Goal: Transaction & Acquisition: Book appointment/travel/reservation

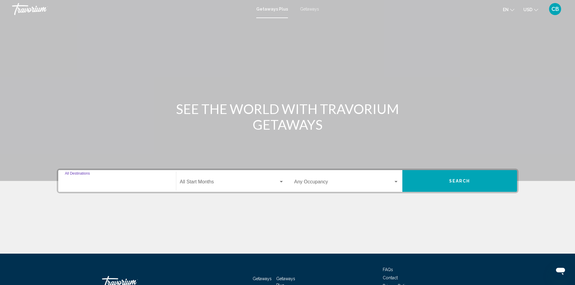
click at [113, 182] on input "Destination All Destinations" at bounding box center [117, 183] width 104 height 5
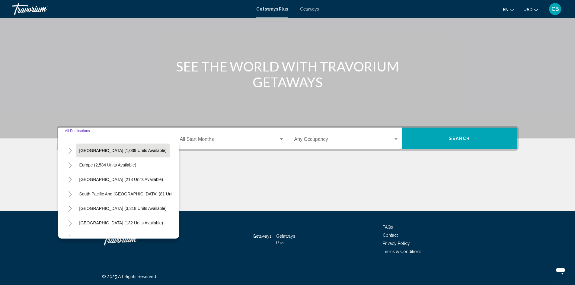
scroll to position [60, 0]
click at [103, 163] on span "Europe (2,584 units available)" at bounding box center [107, 164] width 57 height 5
type input "**********"
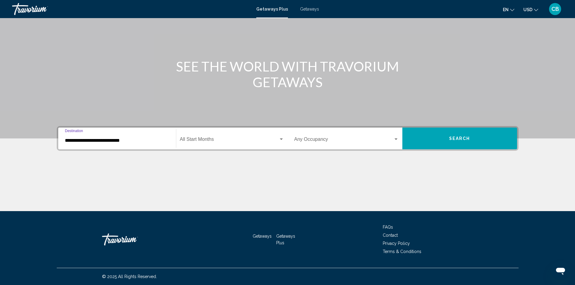
click at [204, 136] on div "Start Month All Start Months" at bounding box center [232, 138] width 104 height 19
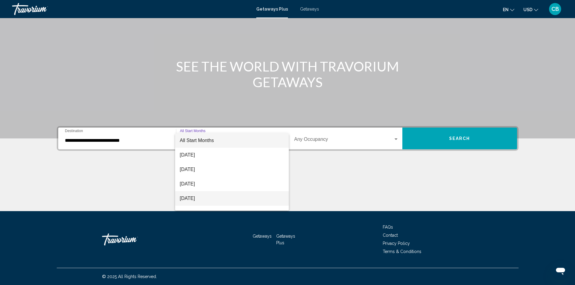
click at [204, 198] on span "December 2025" at bounding box center [232, 198] width 104 height 14
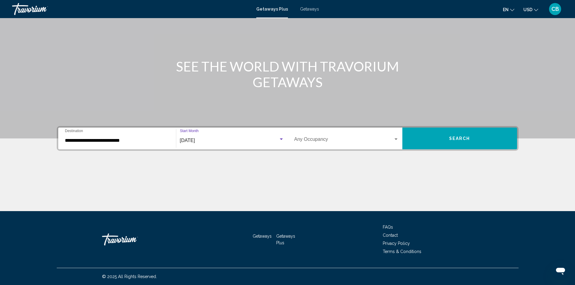
click at [341, 139] on span "Search widget" at bounding box center [343, 140] width 99 height 5
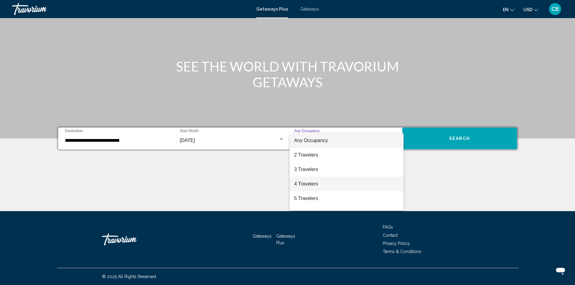
click at [301, 185] on span "4 Travelers" at bounding box center [346, 184] width 104 height 14
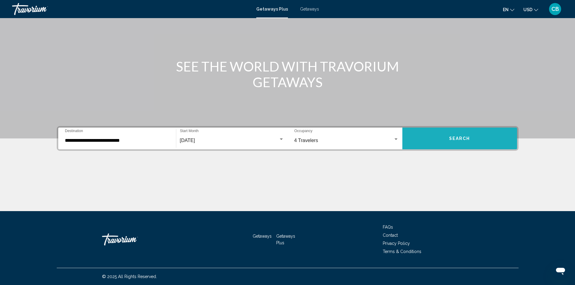
click at [459, 144] on button "Search" at bounding box center [460, 139] width 115 height 22
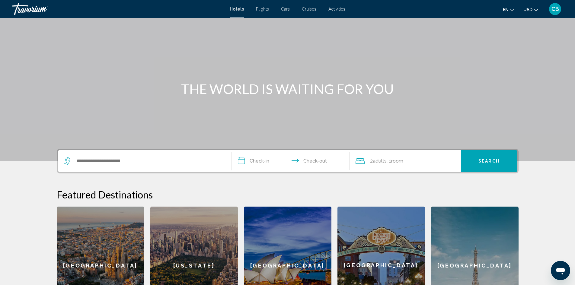
scroll to position [30, 0]
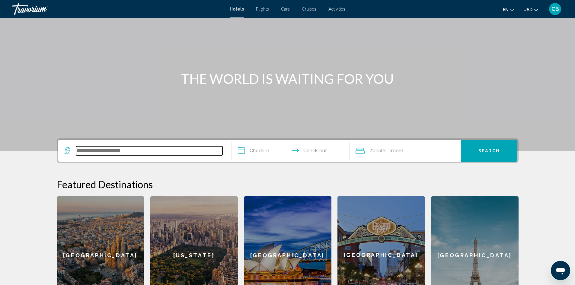
click at [83, 152] on input "Search widget" at bounding box center [149, 150] width 146 height 9
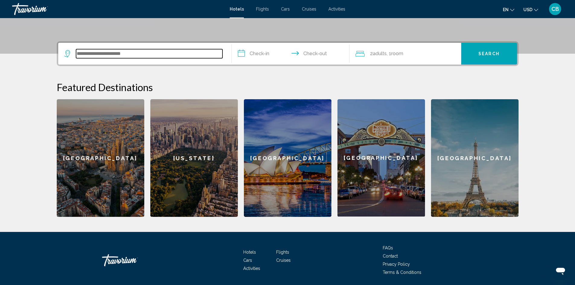
scroll to position [148, 0]
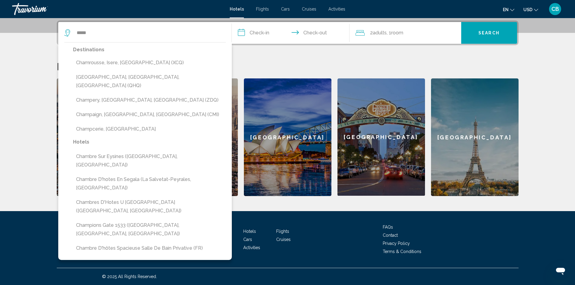
click at [112, 95] on button "Champery, [GEOGRAPHIC_DATA], [GEOGRAPHIC_DATA] (ZDQ)" at bounding box center [149, 100] width 153 height 11
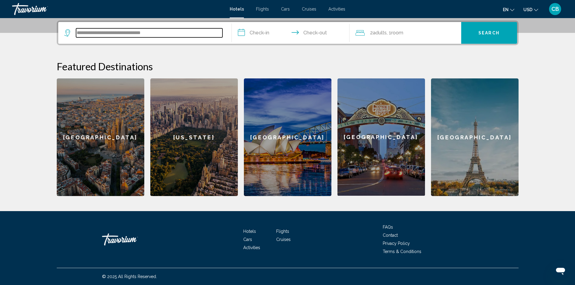
click at [143, 34] on input "**********" at bounding box center [149, 32] width 146 height 9
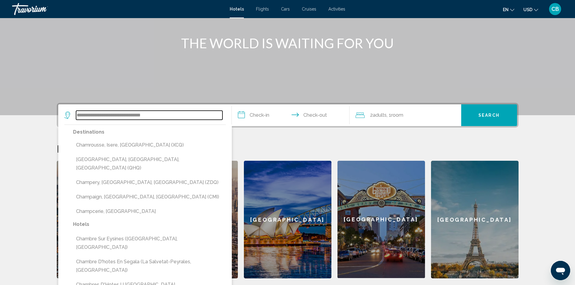
scroll to position [58, 0]
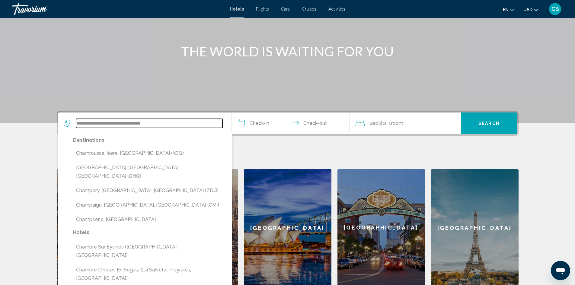
drag, startPoint x: 166, startPoint y: 125, endPoint x: 77, endPoint y: 130, distance: 88.9
click at [77, 130] on div "**********" at bounding box center [144, 124] width 161 height 22
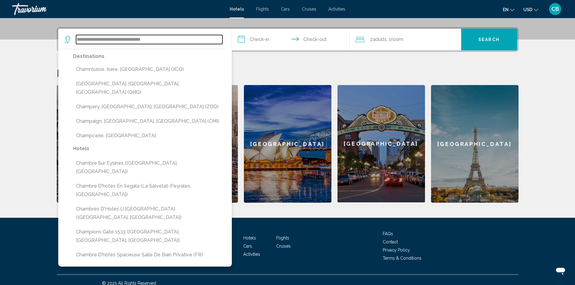
scroll to position [148, 0]
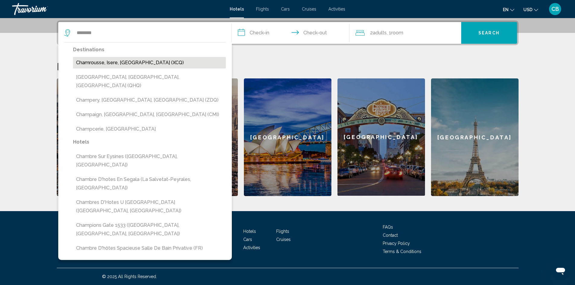
click at [104, 63] on button "Chamrousse, Isere, [GEOGRAPHIC_DATA] (XCQ)" at bounding box center [149, 62] width 153 height 11
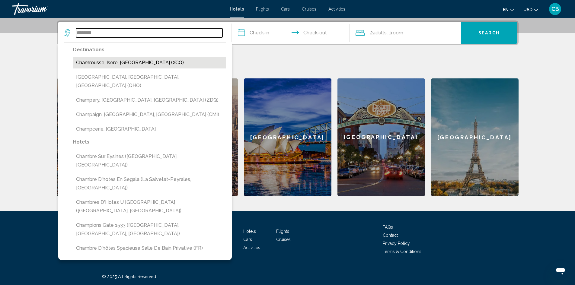
type input "**********"
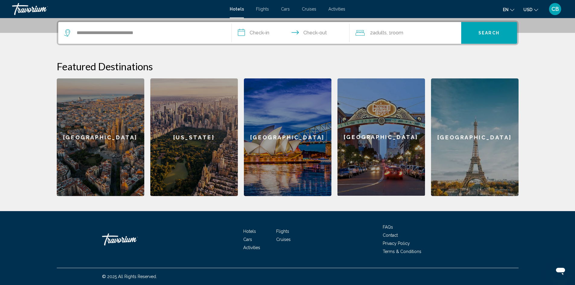
click at [275, 29] on input "**********" at bounding box center [292, 34] width 120 height 24
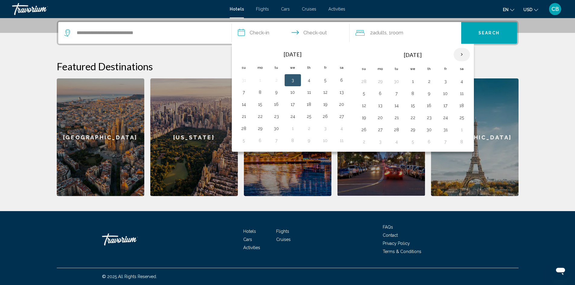
click at [464, 54] on th "Next month" at bounding box center [462, 54] width 16 height 13
click at [412, 120] on button "24" at bounding box center [413, 118] width 10 height 8
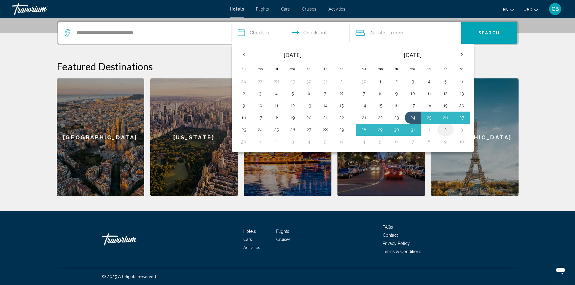
click at [445, 130] on button "2" at bounding box center [446, 130] width 10 height 8
type input "**********"
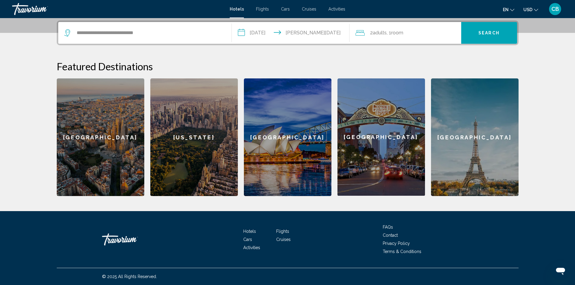
click at [403, 34] on span "Room" at bounding box center [397, 33] width 12 height 6
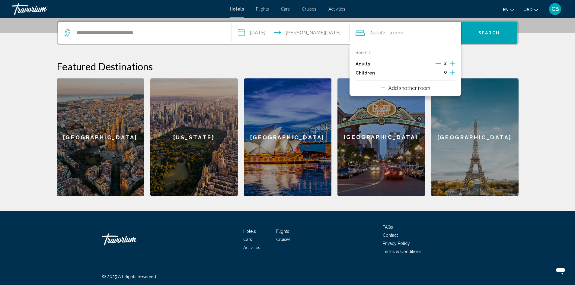
click at [453, 72] on icon "Increment children" at bounding box center [452, 72] width 5 height 5
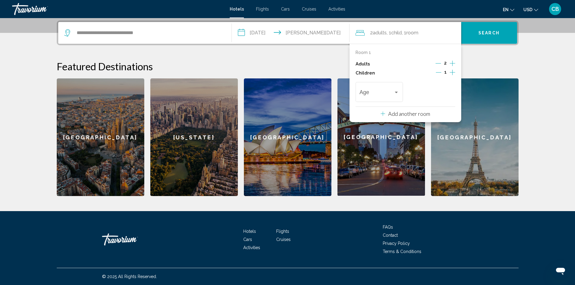
click at [453, 72] on icon "Increment children" at bounding box center [452, 72] width 5 height 5
click at [397, 92] on div "Travelers: 2 adults, 2 children" at bounding box center [396, 93] width 3 height 2
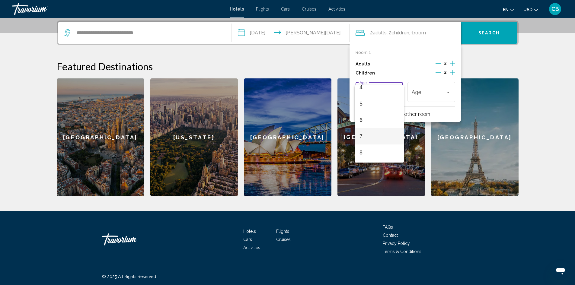
scroll to position [60, 0]
click at [366, 114] on span "5" at bounding box center [380, 115] width 40 height 16
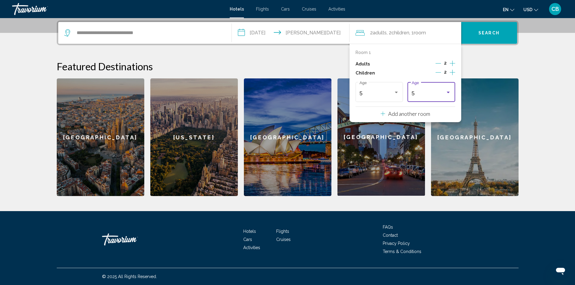
click at [448, 94] on div "Travelers: 2 adults, 2 children" at bounding box center [448, 92] width 5 height 5
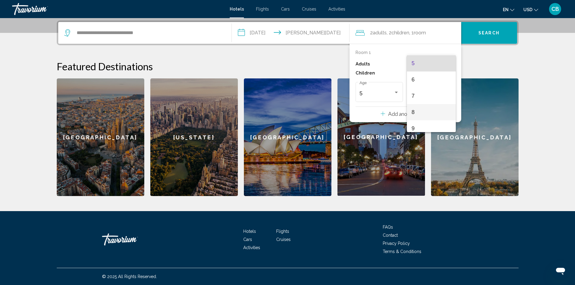
click at [422, 111] on span "8" at bounding box center [432, 112] width 40 height 16
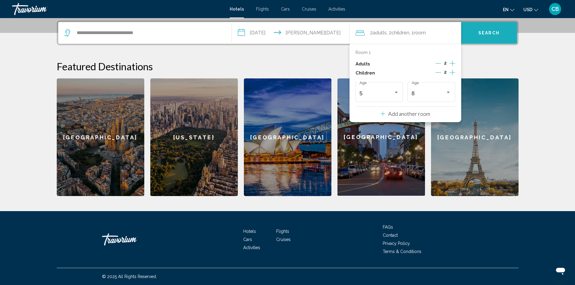
click at [488, 30] on span "Search" at bounding box center [489, 32] width 21 height 5
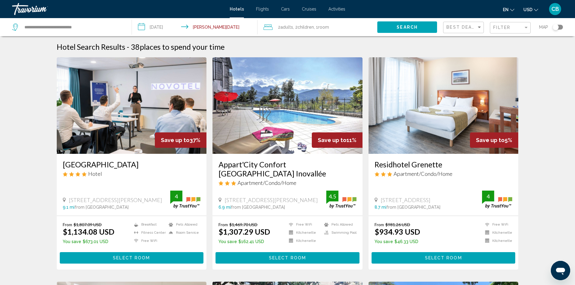
click at [452, 128] on img "Main content" at bounding box center [444, 105] width 150 height 97
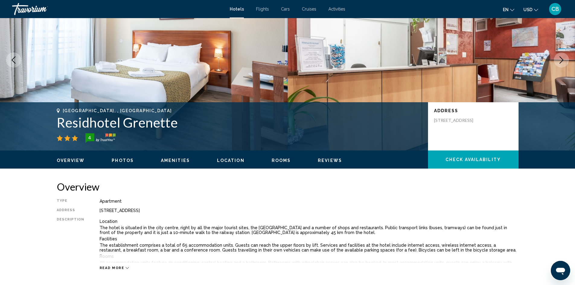
scroll to position [60, 0]
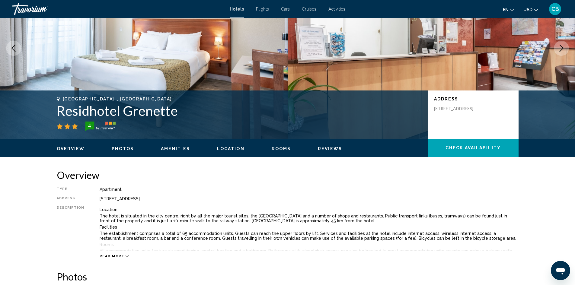
drag, startPoint x: 98, startPoint y: 199, endPoint x: 180, endPoint y: 198, distance: 81.5
click at [180, 198] on div "[STREET_ADDRESS]" at bounding box center [309, 199] width 419 height 5
click at [100, 199] on div "[STREET_ADDRESS]" at bounding box center [309, 199] width 419 height 5
drag, startPoint x: 185, startPoint y: 199, endPoint x: 92, endPoint y: 200, distance: 92.1
click at [92, 200] on div "Type Apartment Address [STREET_ADDRESS] Description Location The hotel is situa…" at bounding box center [288, 223] width 462 height 72
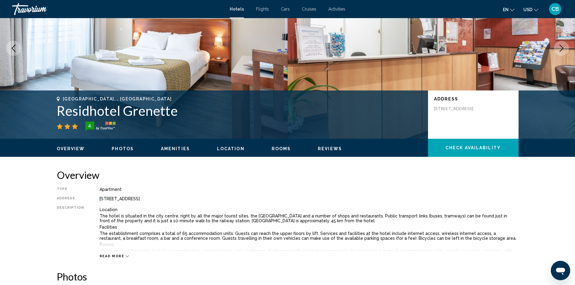
copy div "[STREET_ADDRESS]"
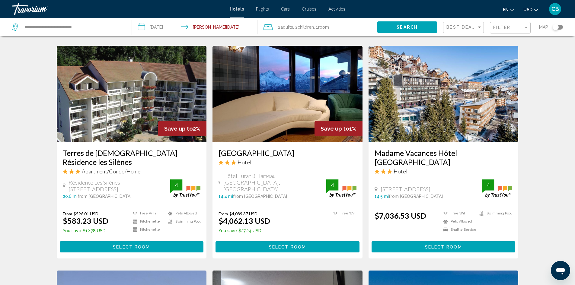
scroll to position [453, 0]
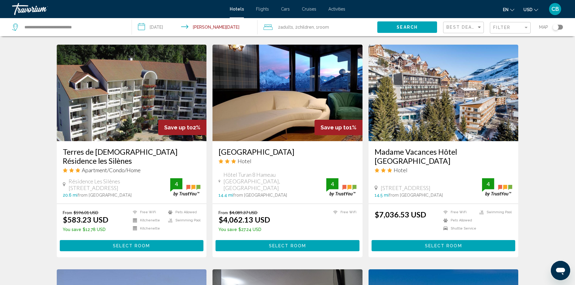
click at [123, 97] on img "Main content" at bounding box center [132, 93] width 150 height 97
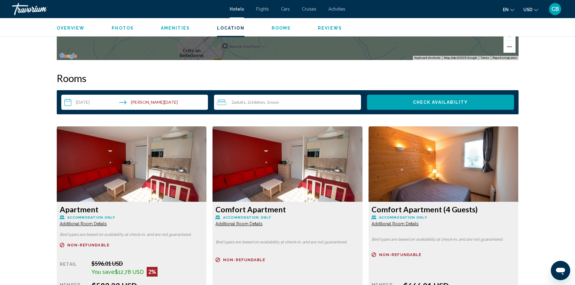
scroll to position [725, 0]
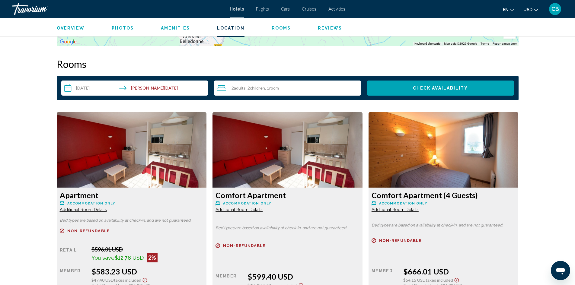
click at [127, 145] on img "Main content" at bounding box center [132, 149] width 150 height 75
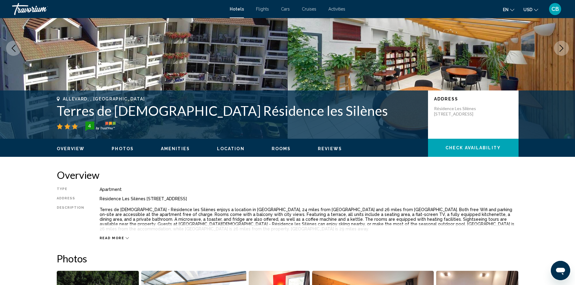
scroll to position [0, 0]
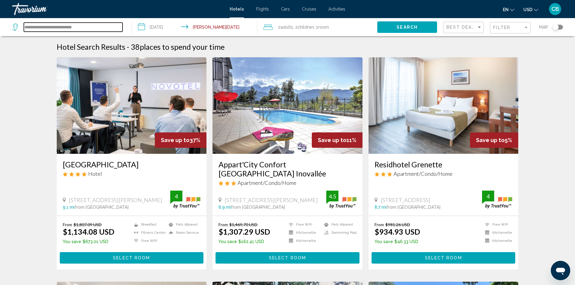
click at [78, 27] on input "**********" at bounding box center [73, 27] width 99 height 9
drag, startPoint x: 96, startPoint y: 28, endPoint x: 24, endPoint y: 30, distance: 71.9
click at [24, 30] on input "**********" at bounding box center [73, 27] width 99 height 9
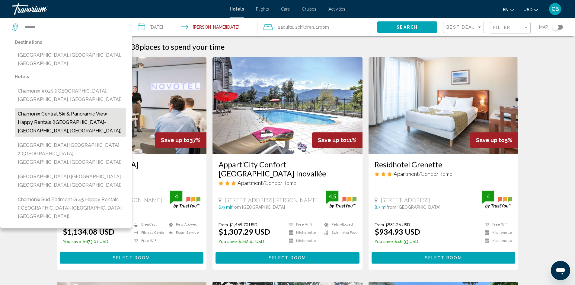
click at [28, 108] on button "Chamonix Central Ski & panoramic view Happy Rentals ([GEOGRAPHIC_DATA]-[GEOGRAP…" at bounding box center [70, 122] width 111 height 28
type input "**********"
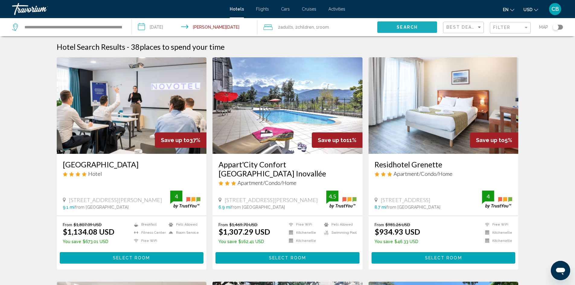
click at [401, 27] on span "Search" at bounding box center [407, 27] width 21 height 5
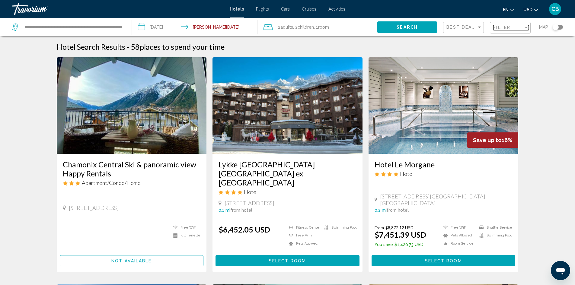
click at [523, 27] on div "Filter" at bounding box center [508, 27] width 30 height 5
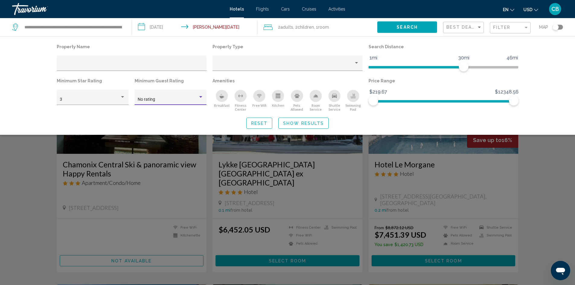
click at [201, 97] on div "Hotel Filters" at bounding box center [200, 97] width 3 height 2
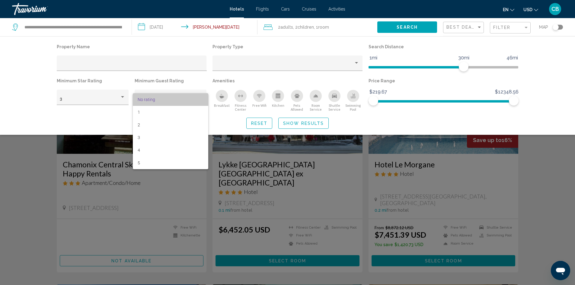
click at [201, 97] on span "No rating" at bounding box center [171, 99] width 66 height 13
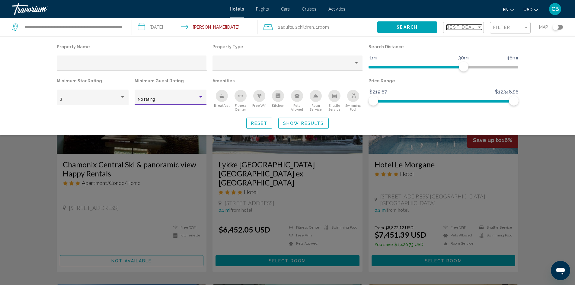
click at [477, 27] on div "Sort by" at bounding box center [479, 27] width 5 height 5
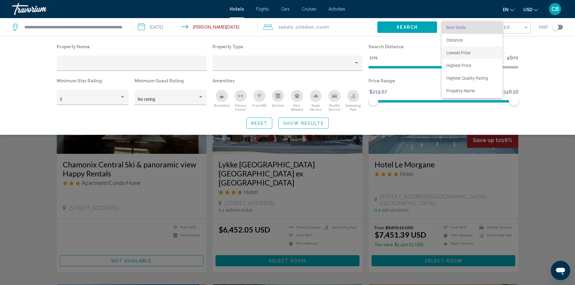
click at [466, 52] on span "Lowest Price" at bounding box center [459, 52] width 24 height 5
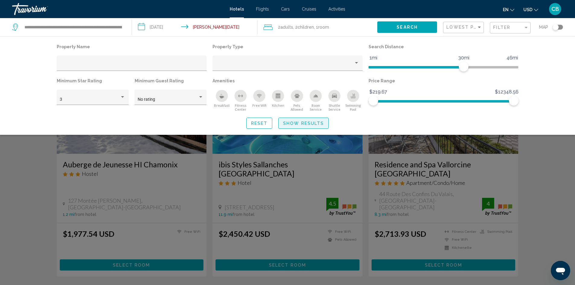
click at [310, 121] on span "Show Results" at bounding box center [303, 123] width 41 height 5
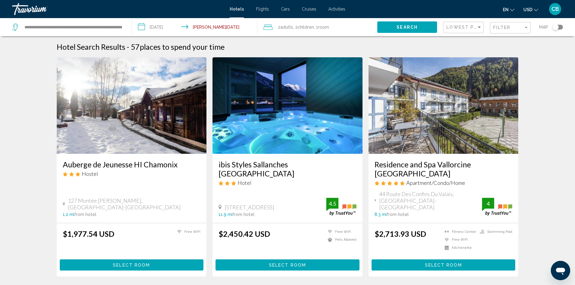
click at [151, 116] on img "Main content" at bounding box center [132, 105] width 150 height 97
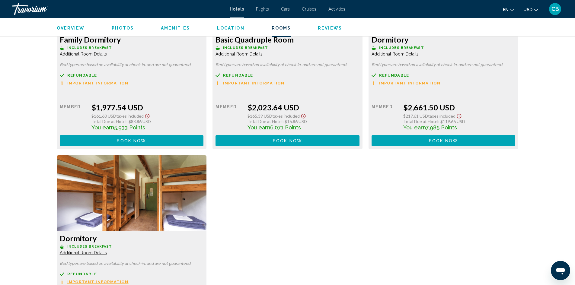
scroll to position [725, 0]
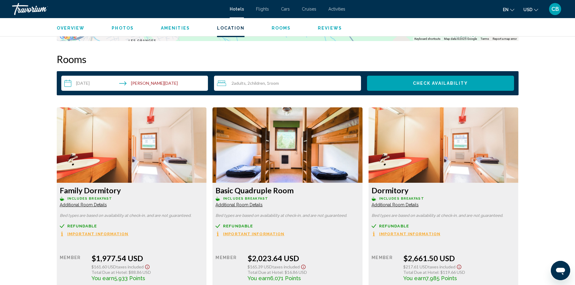
click at [391, 83] on button "Check Availability" at bounding box center [440, 83] width 147 height 15
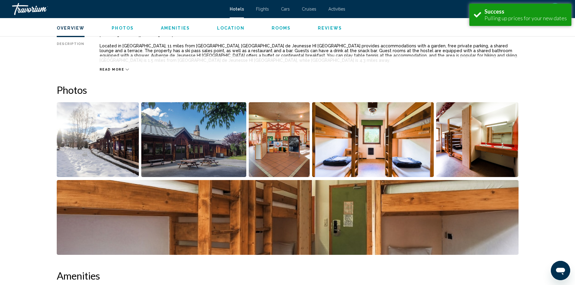
scroll to position [198, 0]
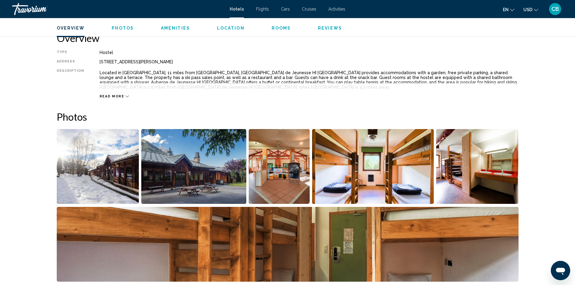
drag, startPoint x: 229, startPoint y: 63, endPoint x: 82, endPoint y: 66, distance: 146.8
click at [82, 66] on div "Type Hostel Address [STREET_ADDRESS][PERSON_NAME] Description Located in [GEOGR…" at bounding box center [288, 74] width 462 height 49
copy div "[STREET_ADDRESS][PERSON_NAME]"
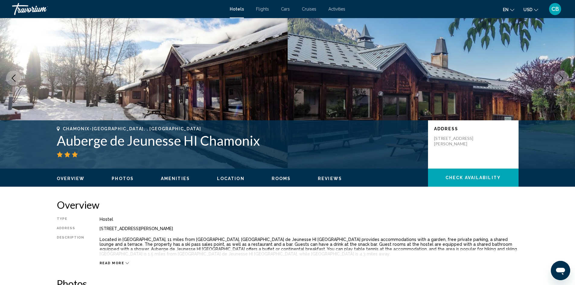
scroll to position [17, 0]
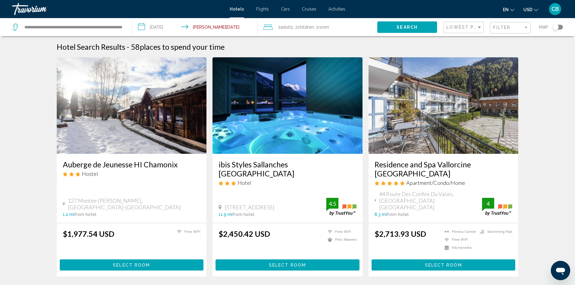
click at [108, 260] on button "Select Room" at bounding box center [132, 265] width 144 height 11
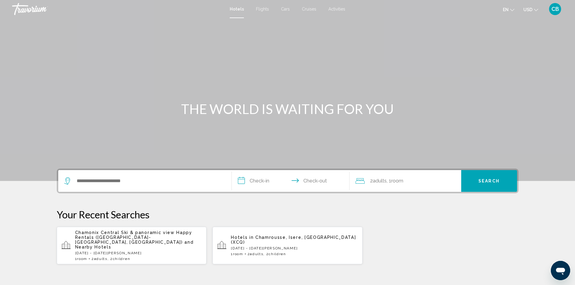
scroll to position [381, 0]
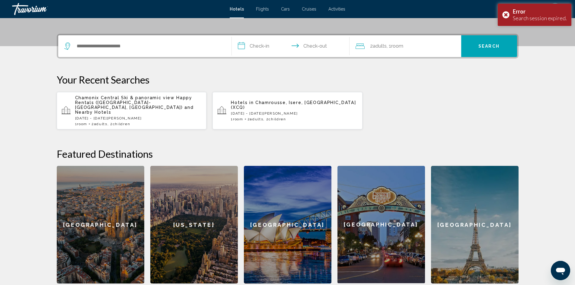
scroll to position [151, 0]
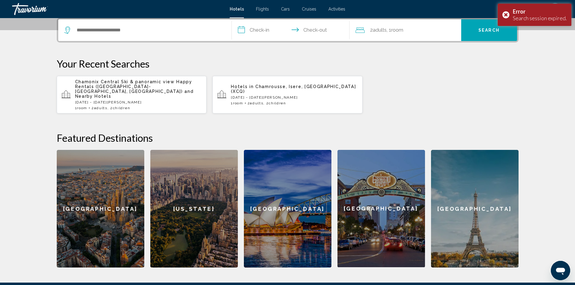
click at [127, 89] on p "Chamonix Central Ski & panoramic view Happy Rentals ([GEOGRAPHIC_DATA]-[GEOGRAP…" at bounding box center [138, 88] width 127 height 19
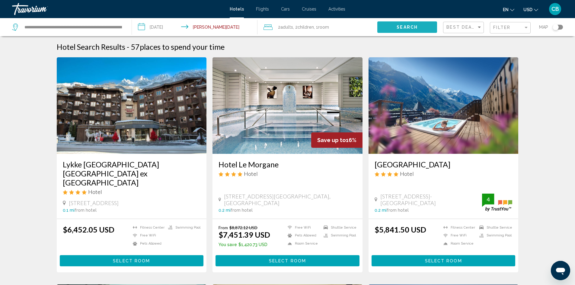
click at [397, 30] on button "Search" at bounding box center [407, 26] width 60 height 11
click at [478, 24] on div "Best Deals" at bounding box center [465, 27] width 36 height 11
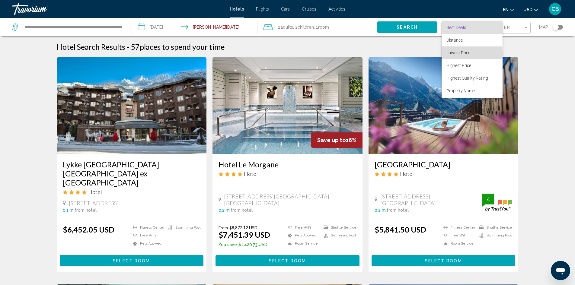
click at [458, 54] on span "Lowest Price" at bounding box center [459, 52] width 24 height 5
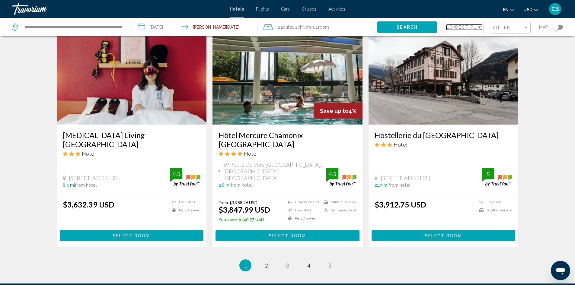
scroll to position [742, 0]
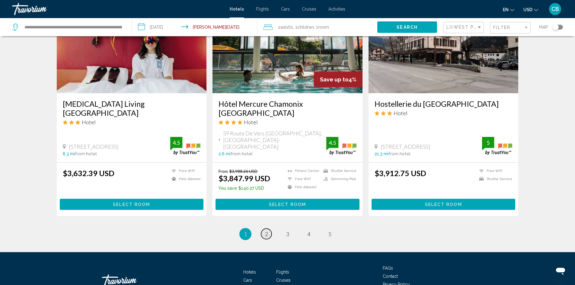
click at [266, 231] on span "2" at bounding box center [266, 234] width 3 height 7
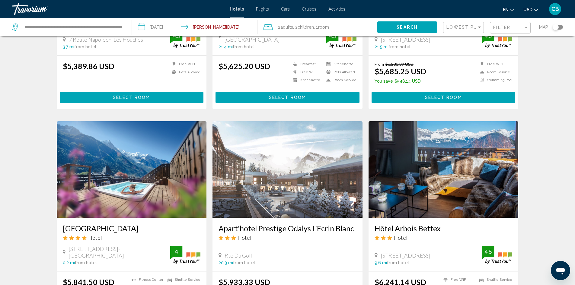
scroll to position [664, 0]
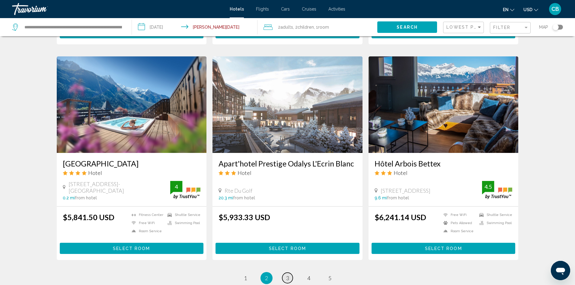
click at [287, 275] on span "3" at bounding box center [287, 278] width 3 height 7
